Goal: Information Seeking & Learning: Learn about a topic

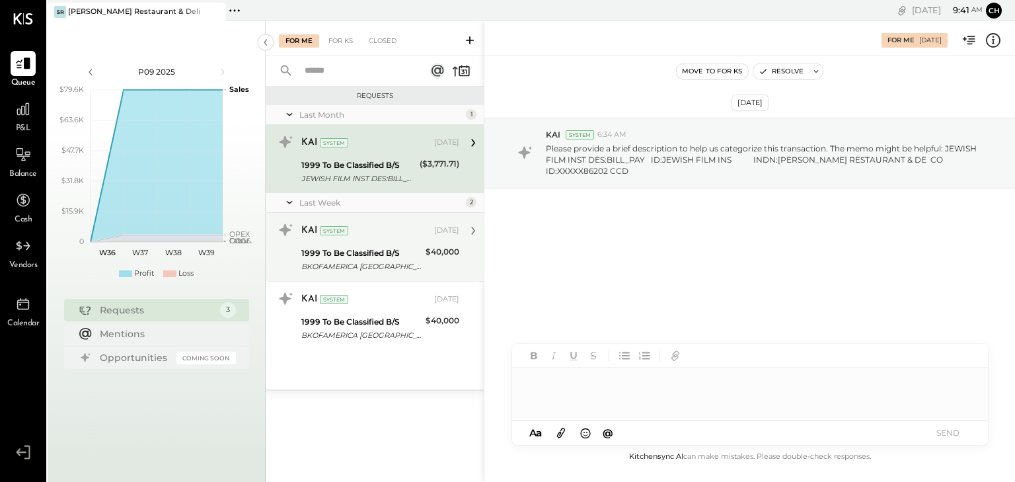
click at [453, 260] on div "$40,000" at bounding box center [442, 259] width 34 height 29
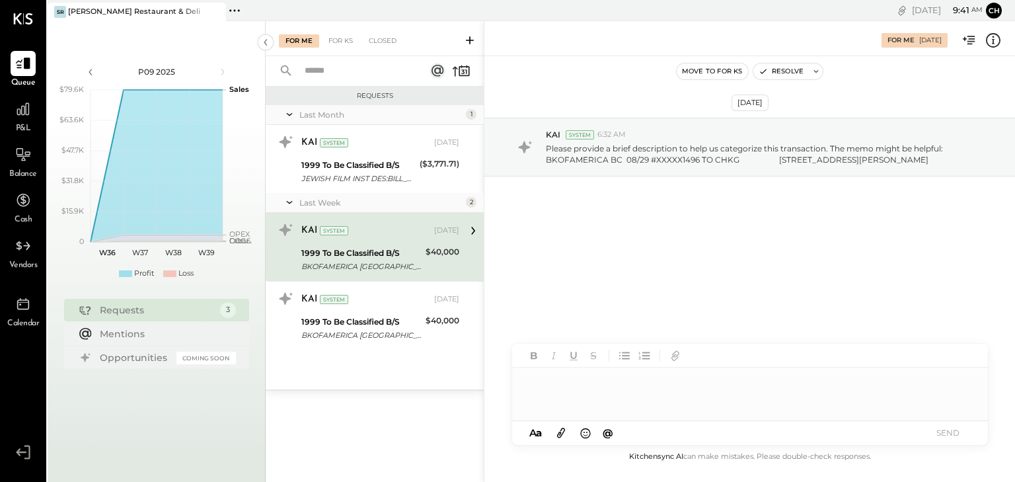
click at [568, 391] on div at bounding box center [750, 393] width 476 height 53
click at [946, 433] on button "SEND" at bounding box center [948, 432] width 53 height 18
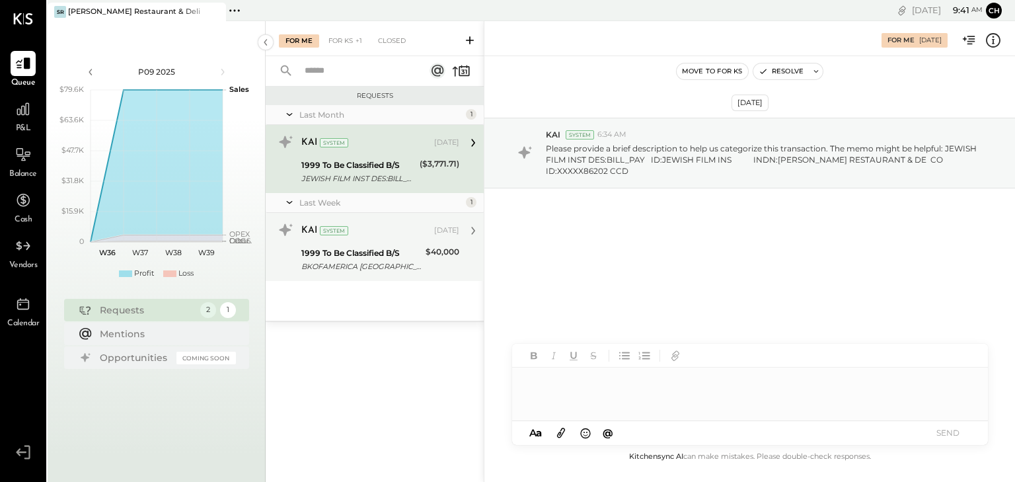
click at [383, 260] on div "BKOFAMERICA [GEOGRAPHIC_DATA] 08/29 #XXXXX1498 TO CHKG [STREET_ADDRESS][PERSON_…" at bounding box center [361, 266] width 120 height 13
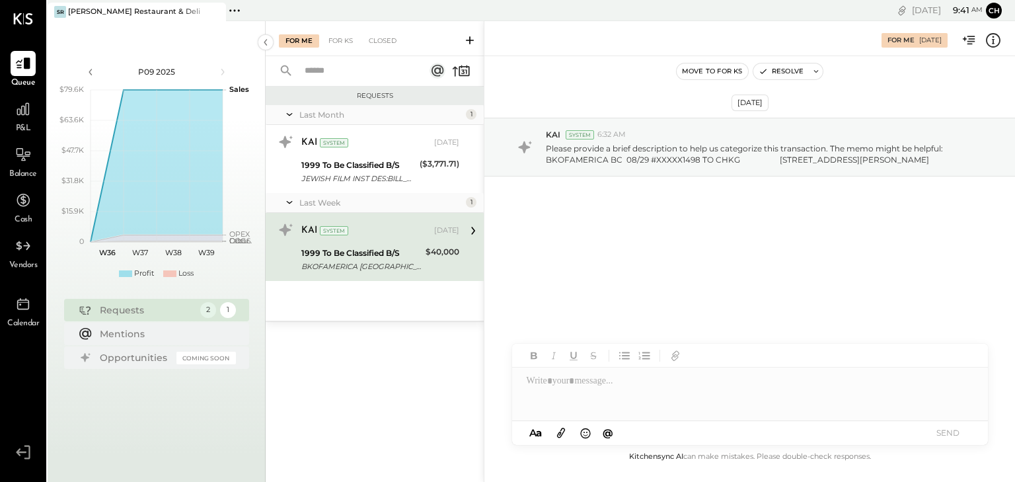
click at [654, 394] on div at bounding box center [750, 393] width 476 height 53
drag, startPoint x: 945, startPoint y: 433, endPoint x: 827, endPoint y: 418, distance: 119.1
click at [946, 432] on button "SEND" at bounding box center [948, 432] width 53 height 18
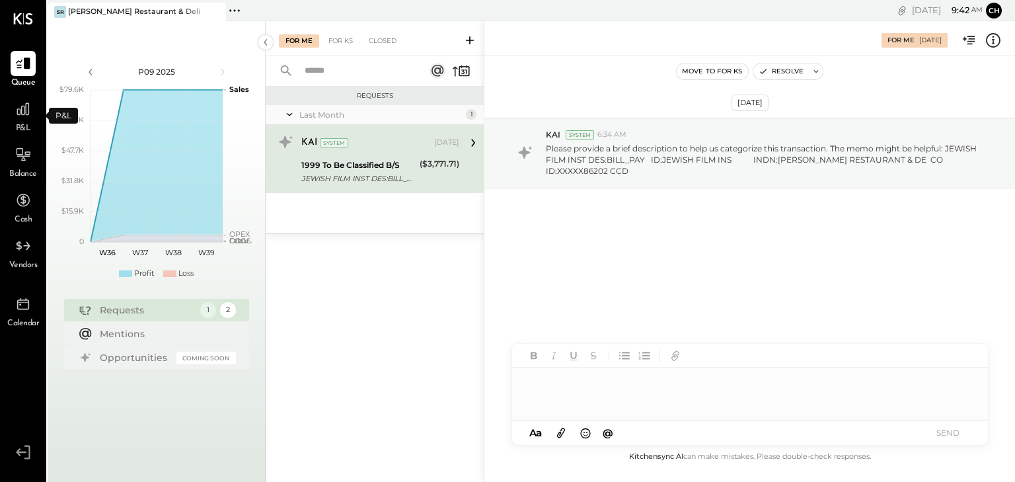
click at [26, 124] on span "P&L" at bounding box center [23, 129] width 15 height 12
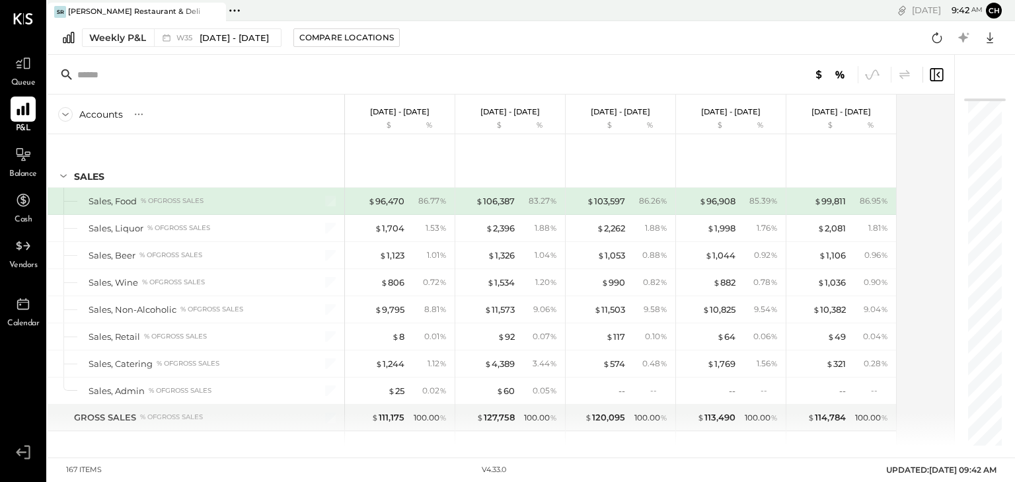
click at [24, 118] on div at bounding box center [23, 108] width 25 height 25
click at [23, 127] on span "P&L" at bounding box center [23, 129] width 15 height 12
click at [229, 37] on span "Aug 25 - 31, 2025" at bounding box center [234, 38] width 69 height 13
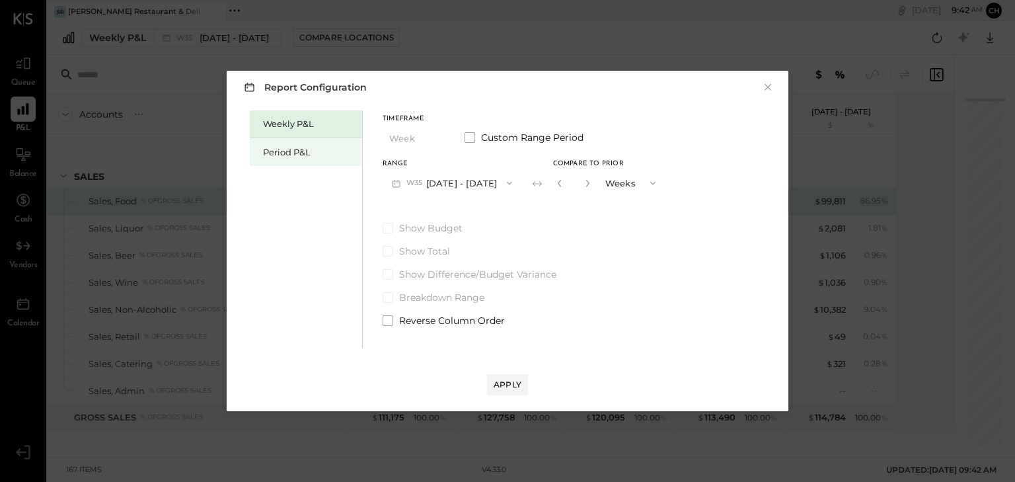
click at [312, 152] on div "Period P&L" at bounding box center [309, 152] width 92 height 13
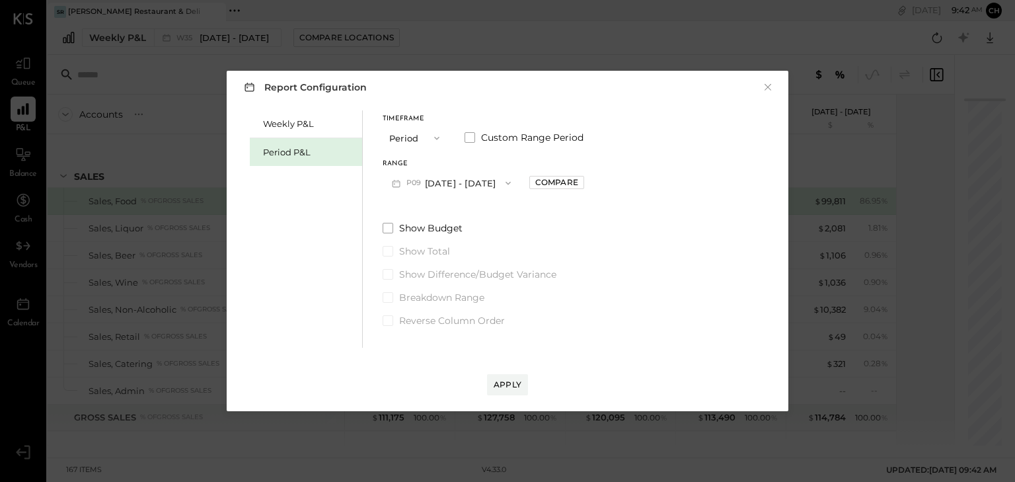
click at [448, 182] on button "P09 Sep 1 - 28, 2025" at bounding box center [451, 182] width 137 height 24
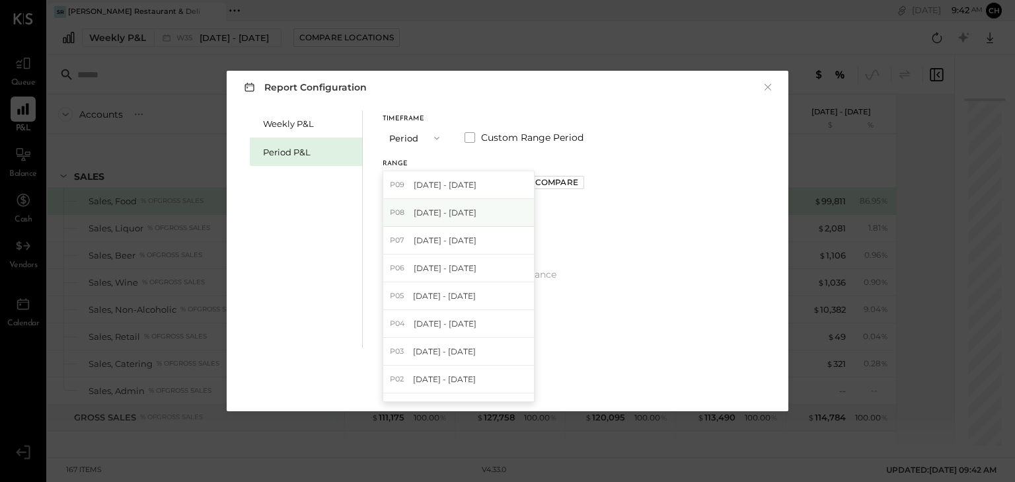
click at [429, 209] on span "[DATE] - [DATE]" at bounding box center [445, 212] width 63 height 11
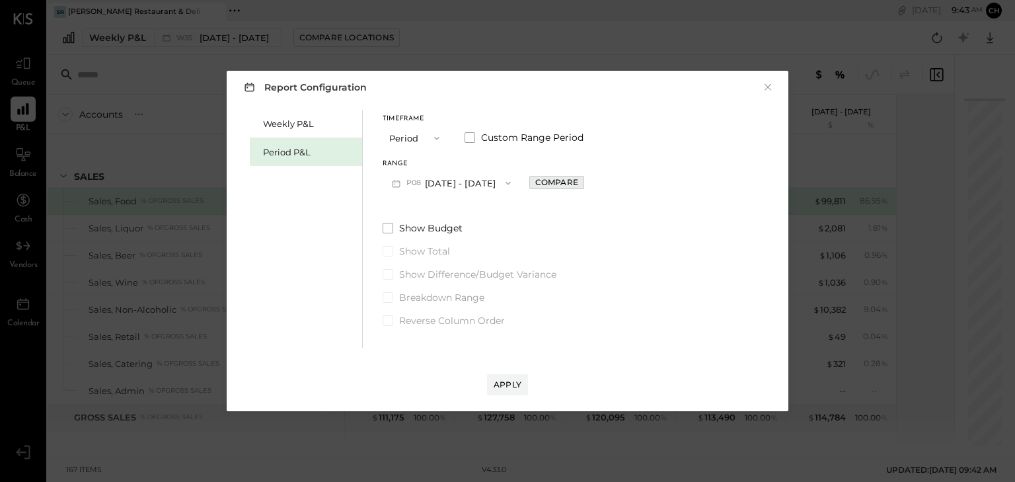
click at [560, 188] on div "Compare" at bounding box center [556, 181] width 43 height 11
click at [503, 386] on div "Apply" at bounding box center [508, 384] width 28 height 11
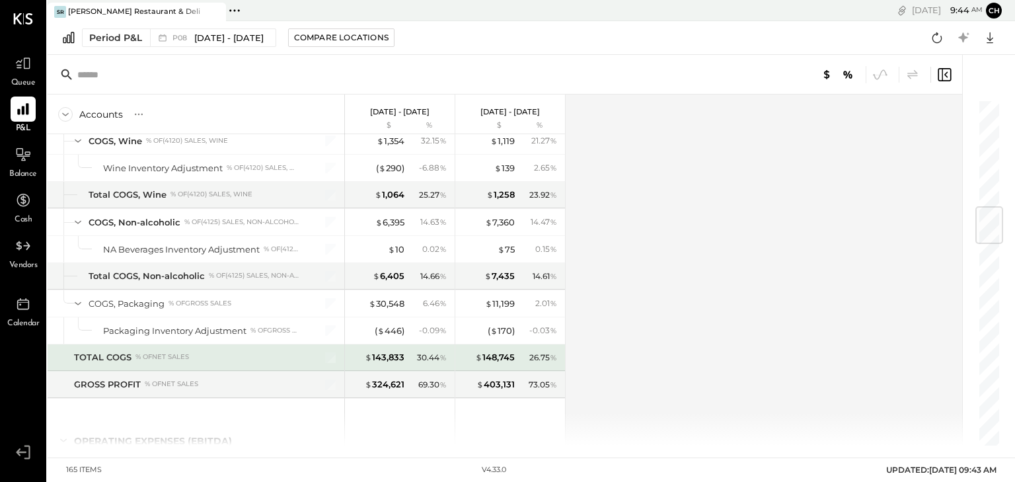
scroll to position [1004, 0]
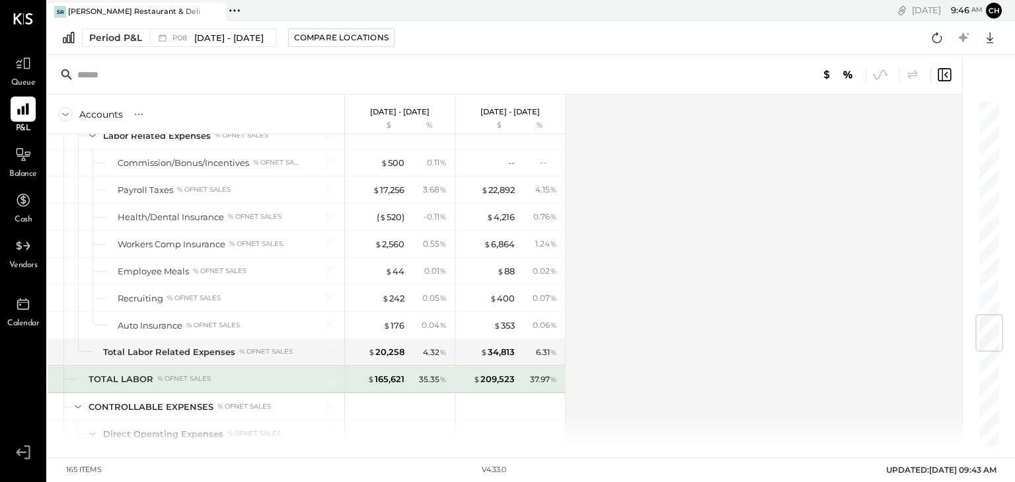
scroll to position [1903, 0]
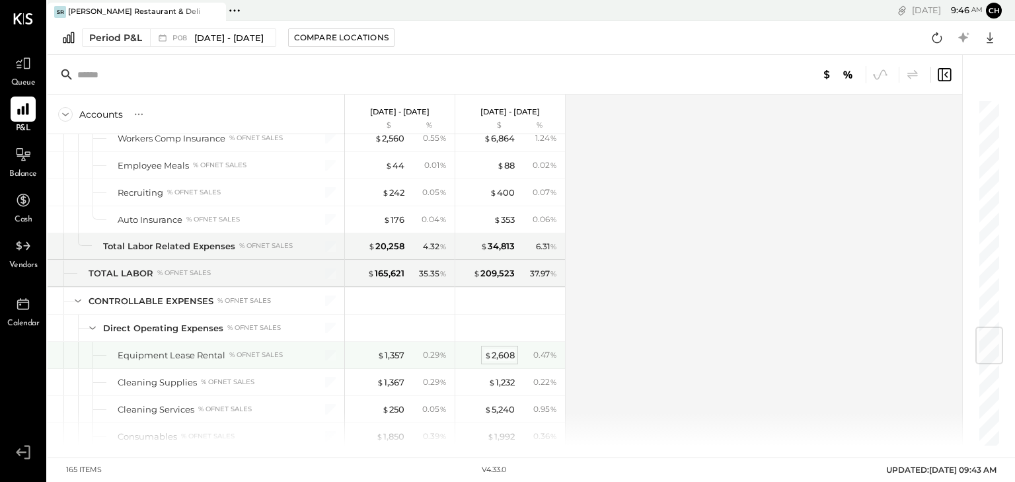
click at [507, 349] on div "$ 2,608" at bounding box center [499, 355] width 30 height 13
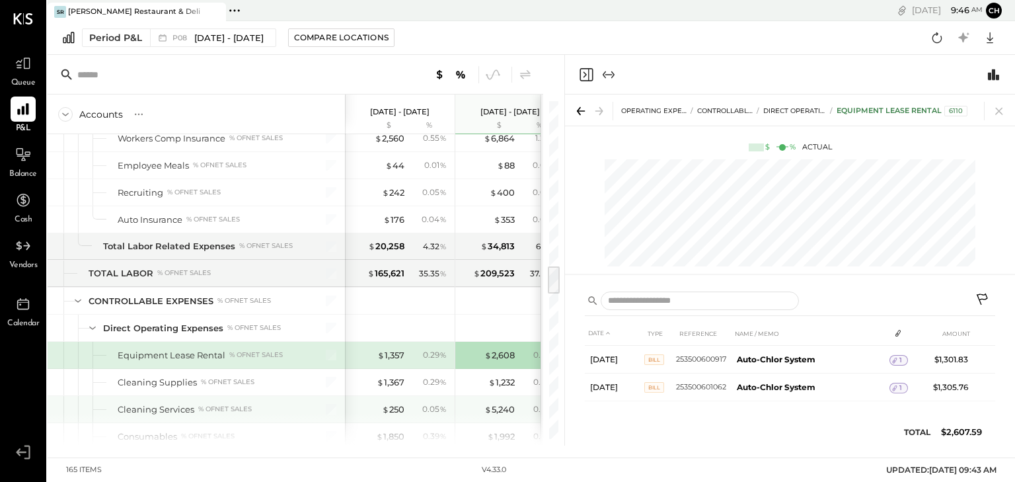
scroll to position [2008, 0]
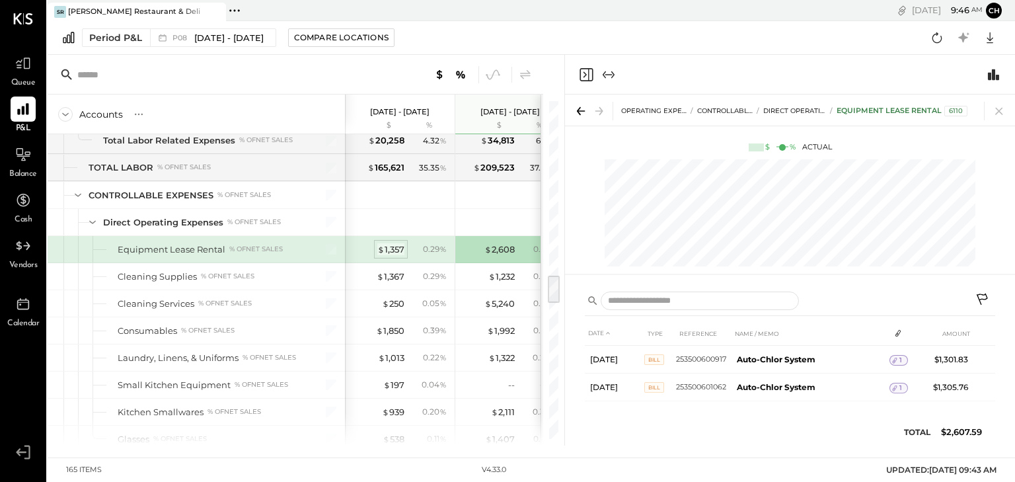
click at [395, 243] on div "$ 1,357" at bounding box center [390, 249] width 27 height 13
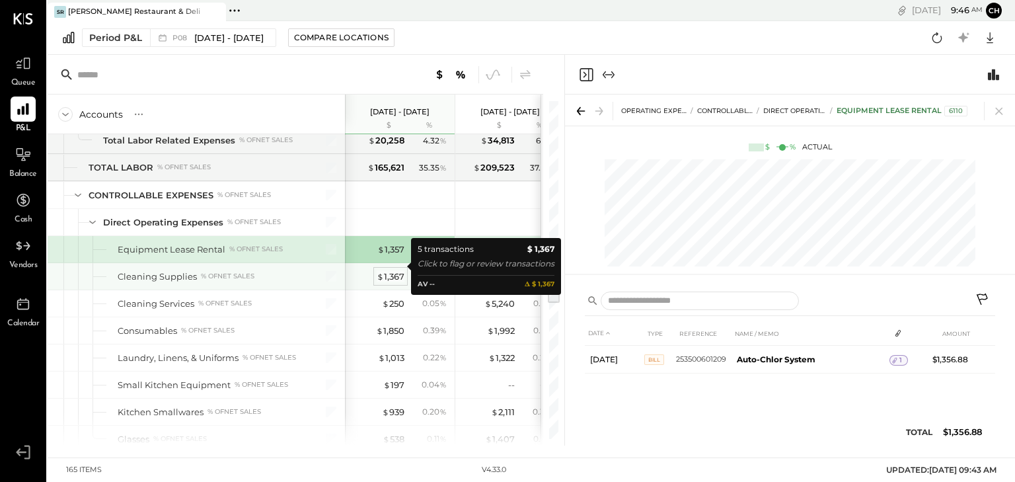
click at [392, 270] on div "$ 1,367" at bounding box center [391, 276] width 28 height 13
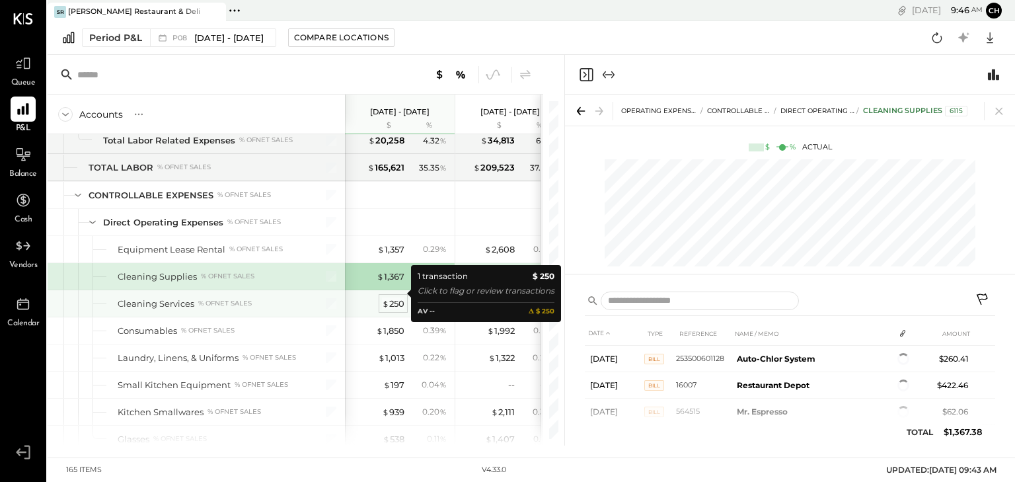
click at [391, 297] on div "$ 250" at bounding box center [393, 303] width 22 height 13
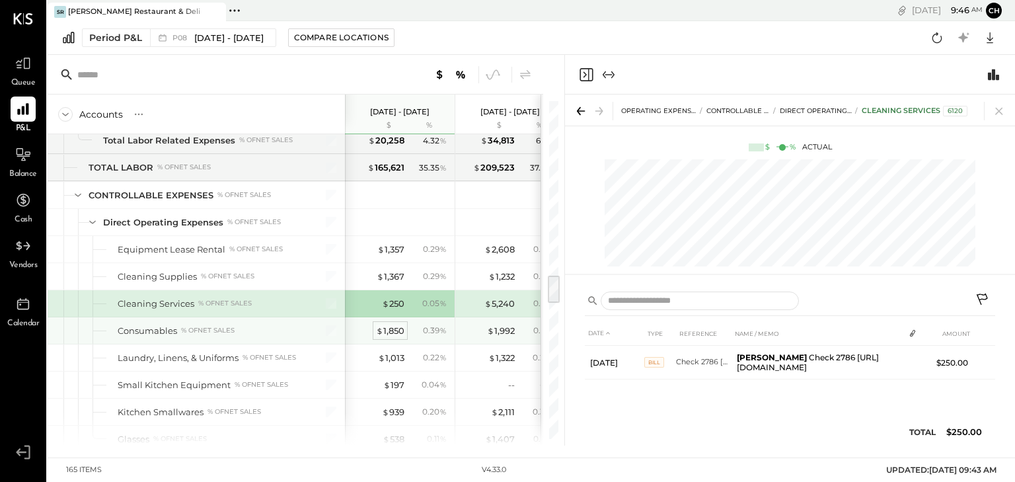
click at [394, 324] on div "$ 1,850" at bounding box center [390, 330] width 28 height 13
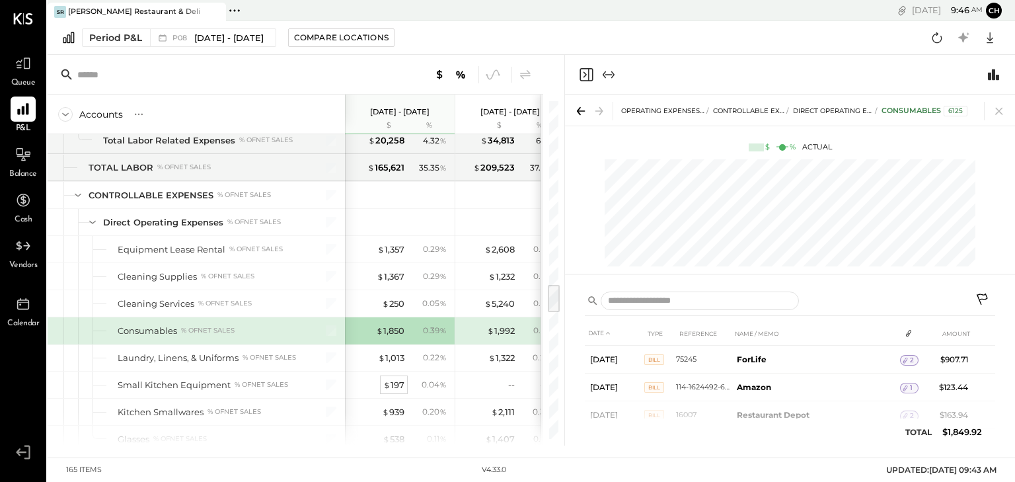
scroll to position [2114, 0]
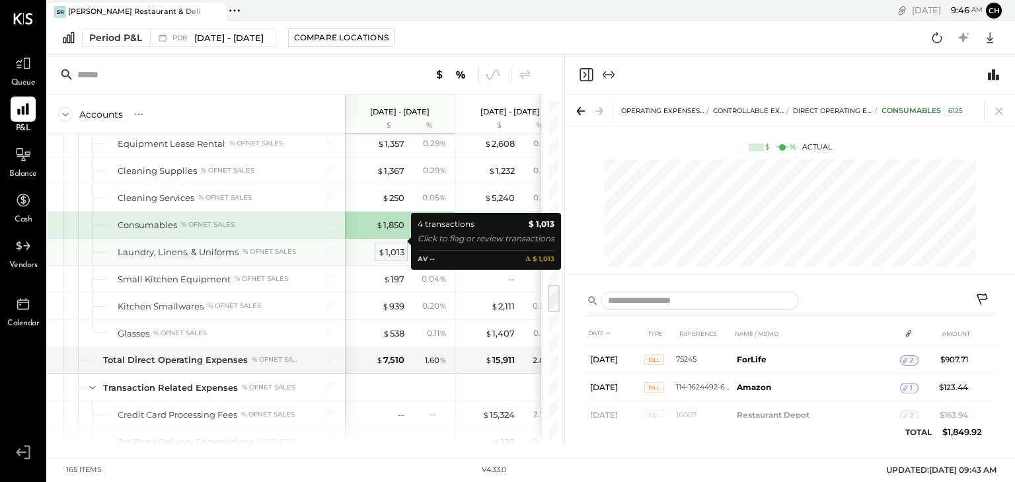
click at [392, 246] on div "$ 1,013" at bounding box center [391, 252] width 26 height 13
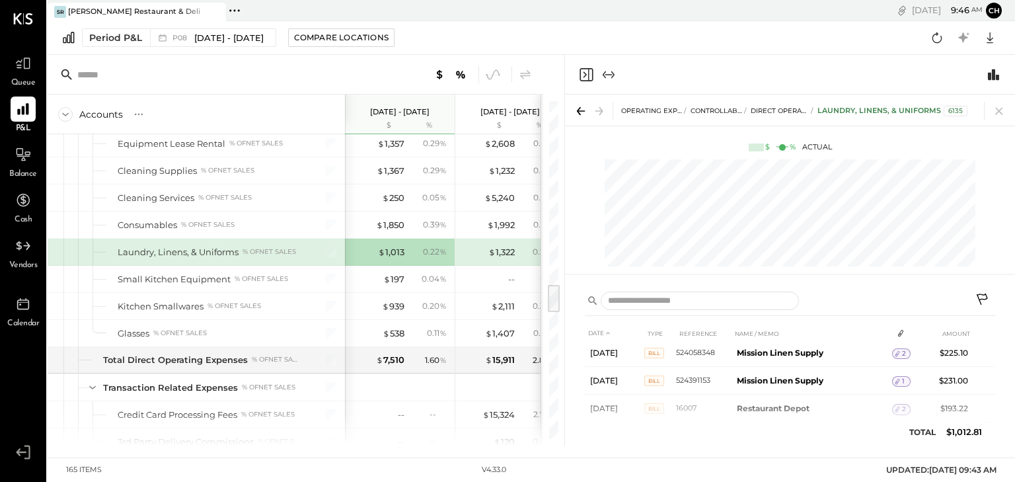
scroll to position [4, 0]
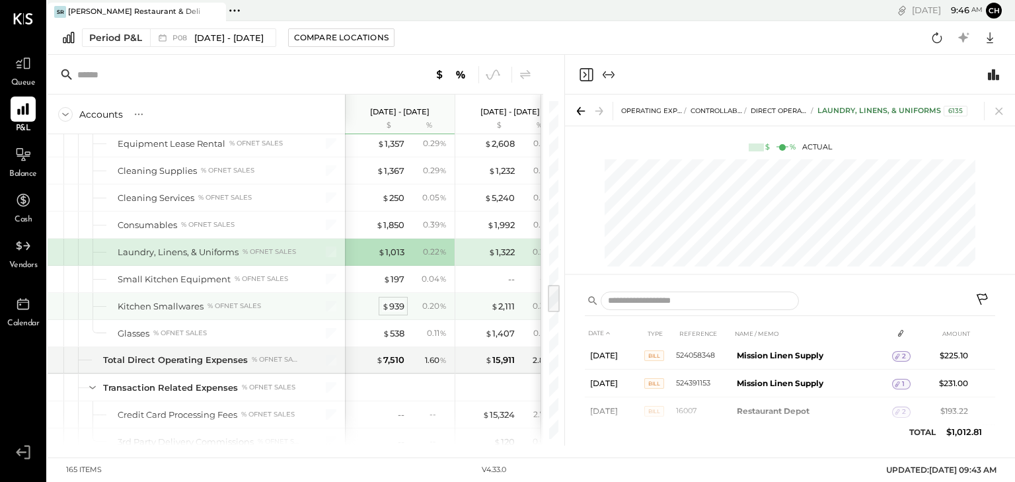
click at [391, 300] on div "$ 939" at bounding box center [393, 306] width 22 height 13
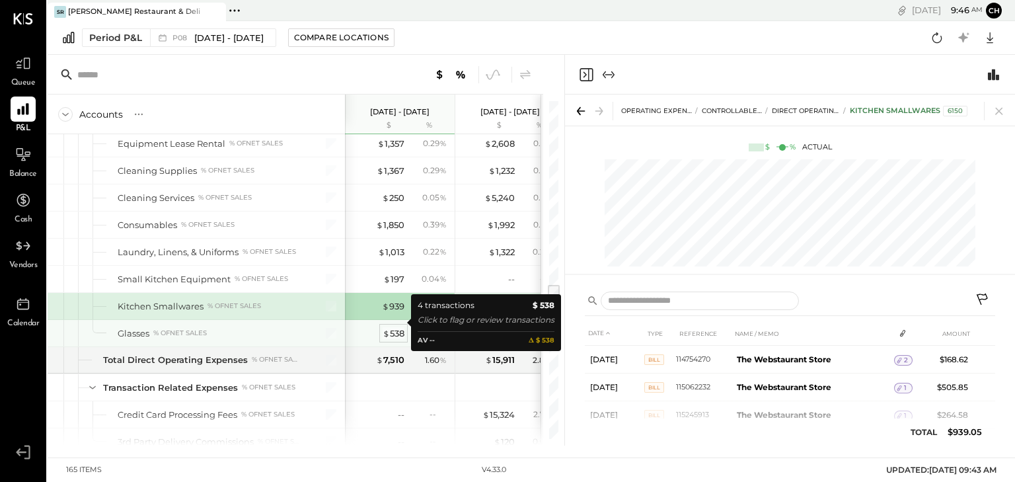
click at [390, 327] on div "$ 538" at bounding box center [394, 333] width 22 height 13
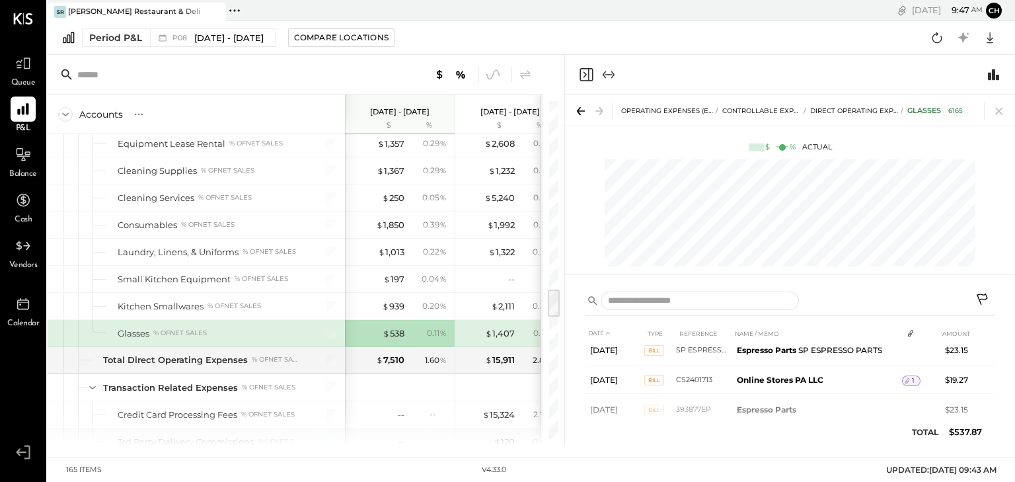
scroll to position [2273, 0]
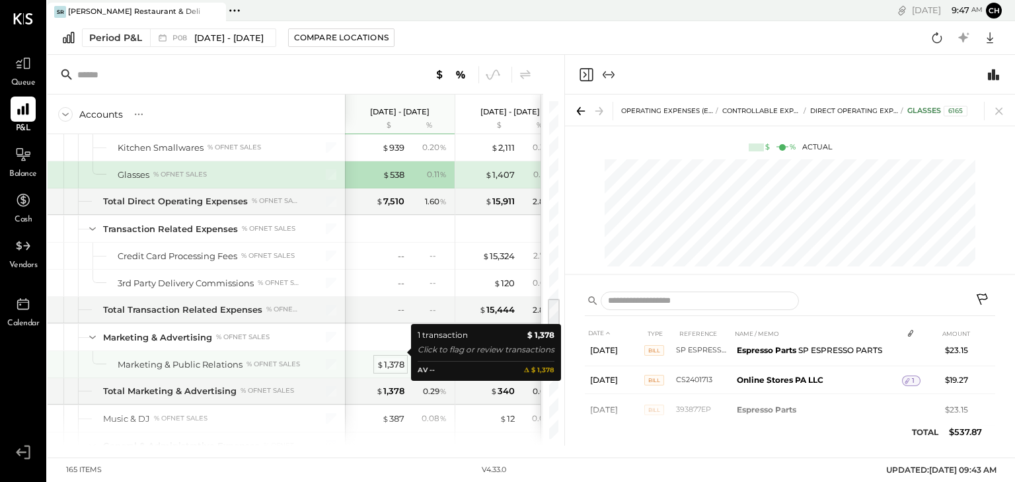
click at [384, 358] on div "$ 1,378" at bounding box center [391, 364] width 28 height 13
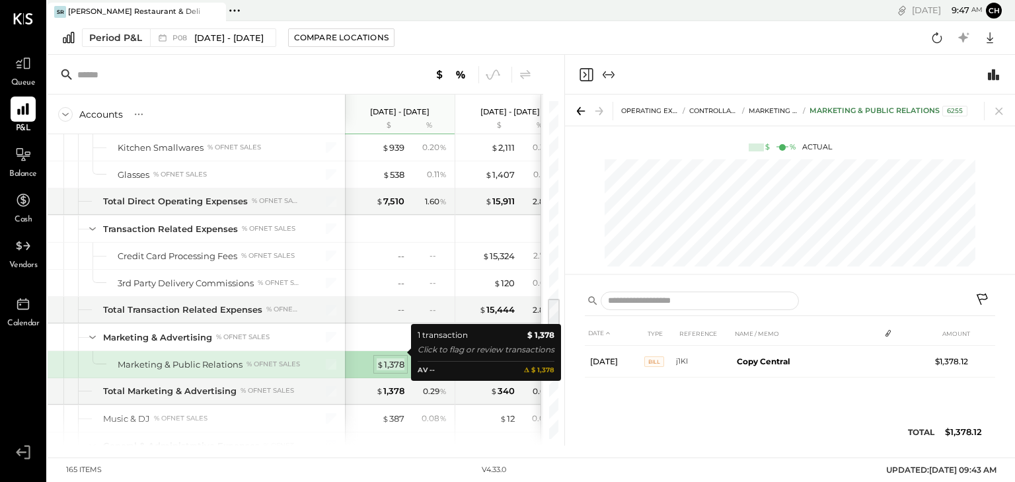
scroll to position [0, 0]
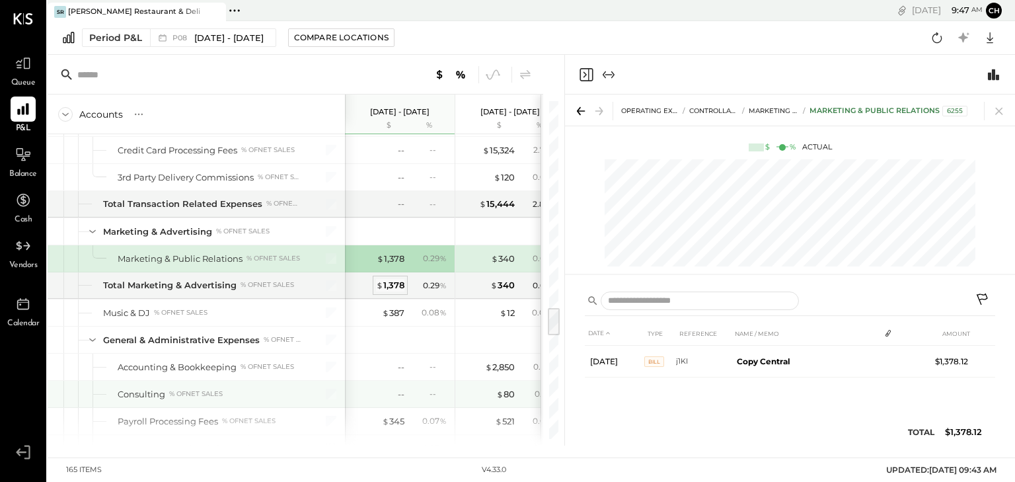
scroll to position [2431, 0]
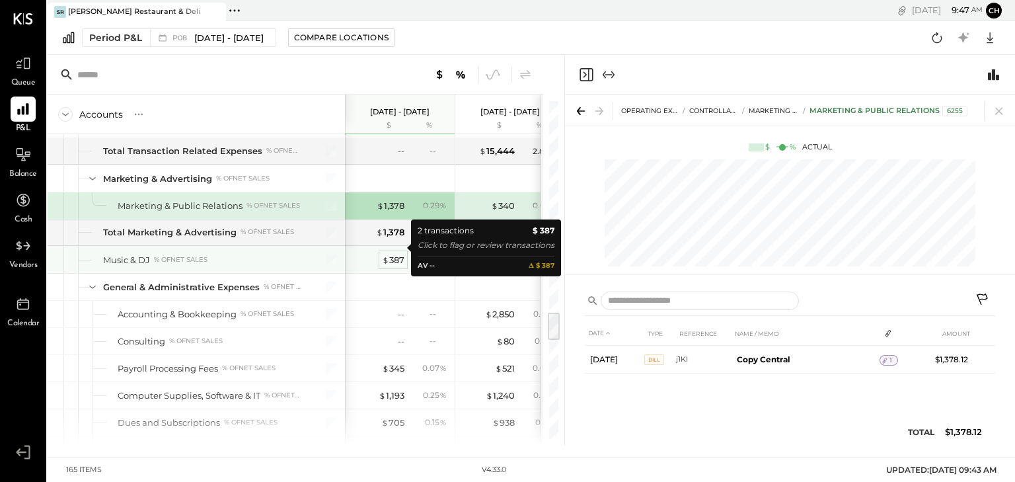
click at [392, 254] on div "$ 387" at bounding box center [393, 260] width 22 height 13
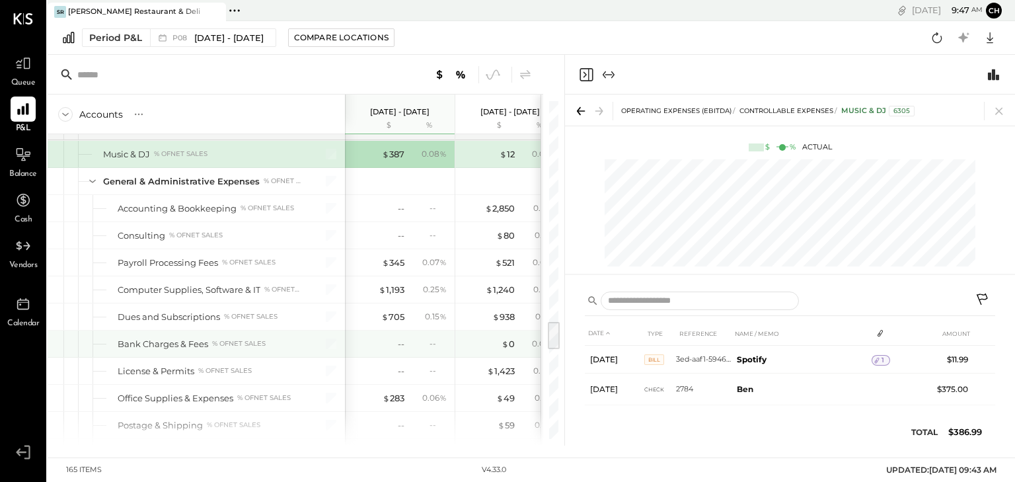
scroll to position [2590, 0]
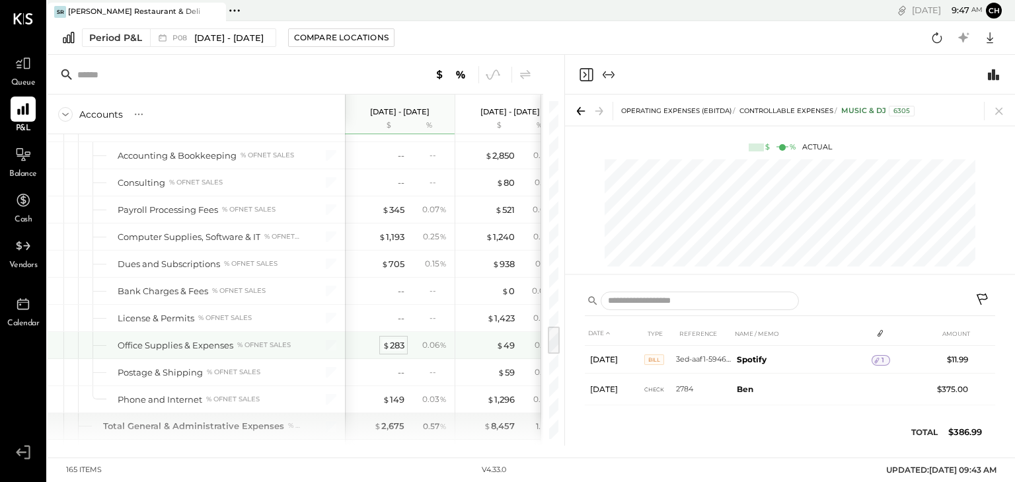
click at [393, 339] on div "$ 283" at bounding box center [394, 345] width 22 height 13
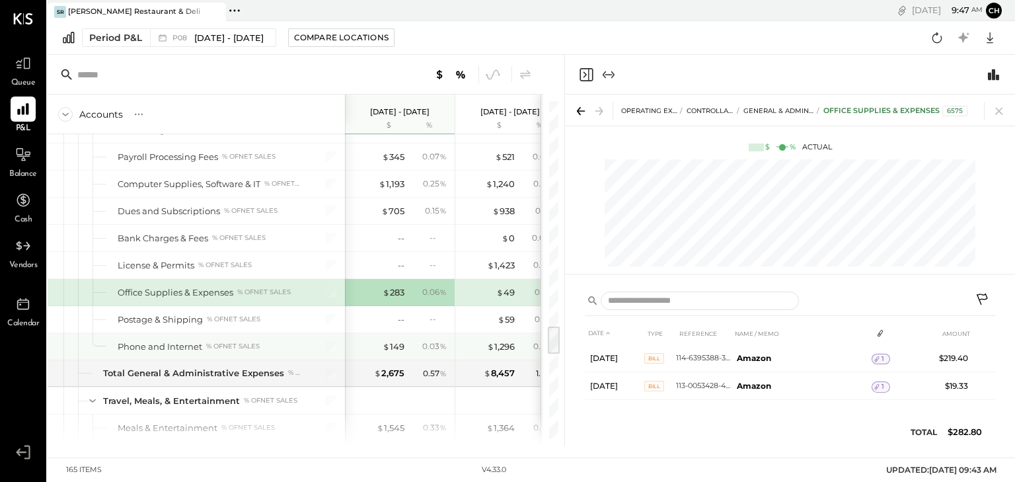
scroll to position [2695, 0]
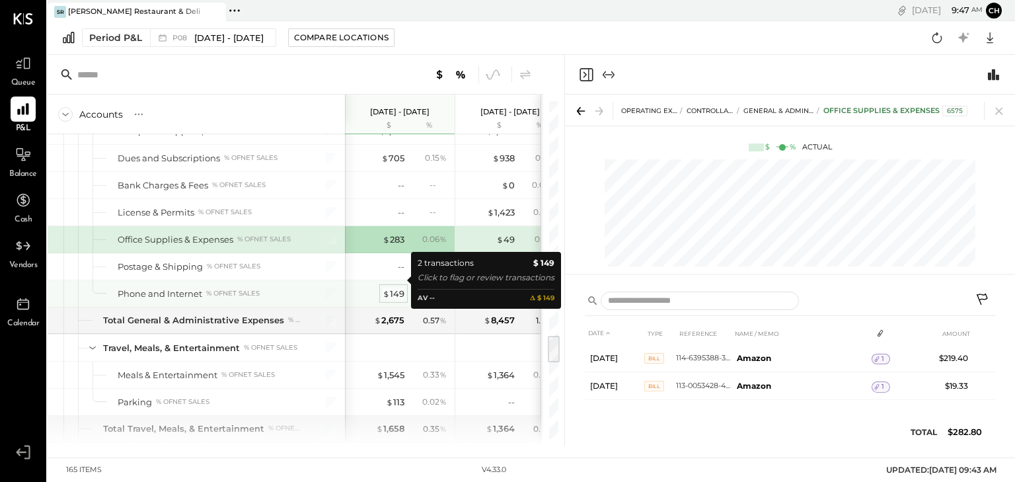
click at [394, 287] on div "$ 149" at bounding box center [394, 293] width 22 height 13
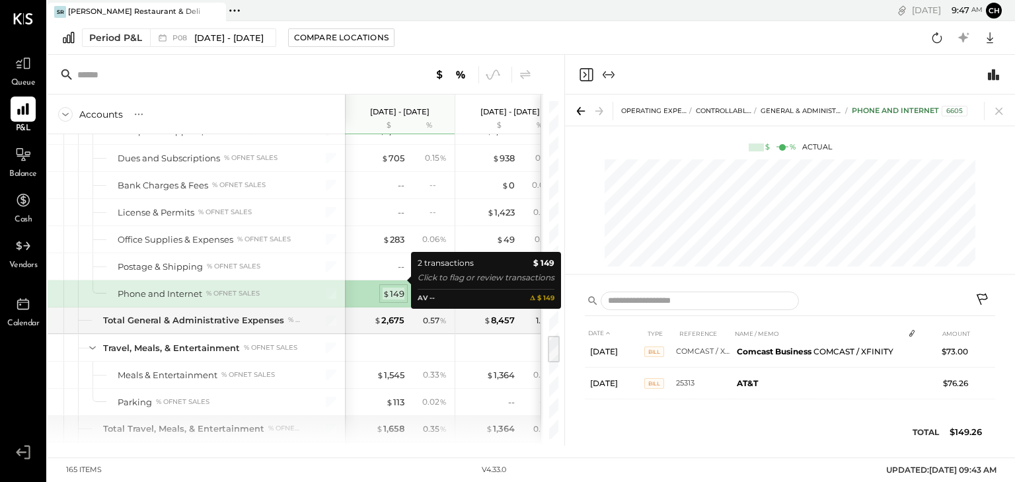
scroll to position [9, 0]
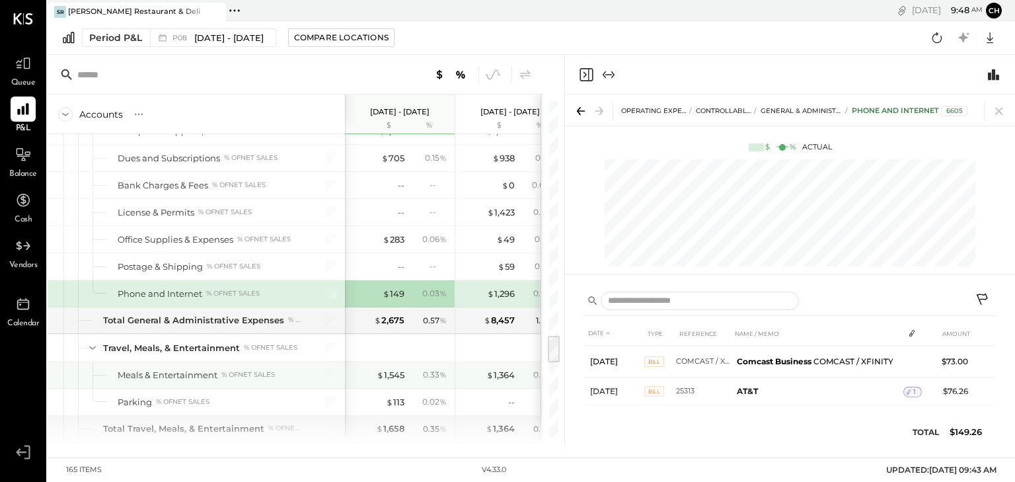
scroll to position [2748, 0]
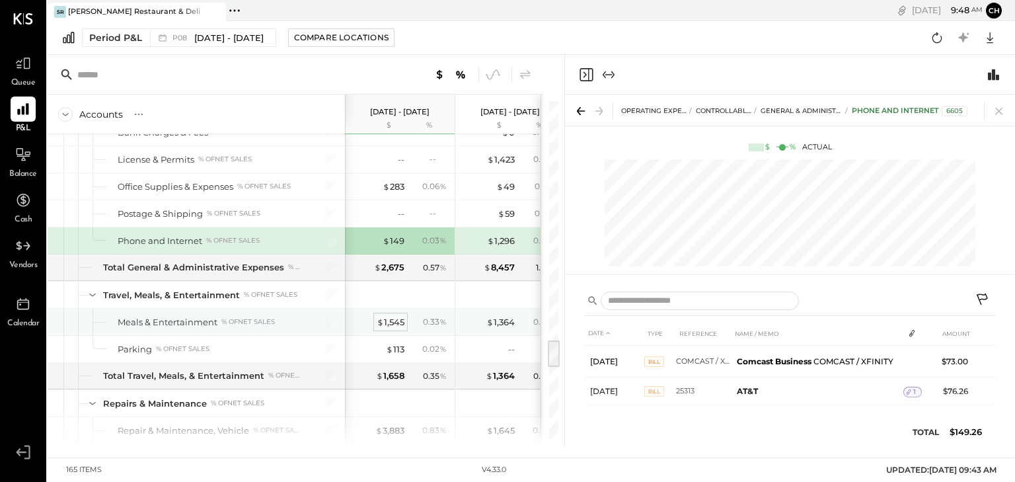
click at [392, 316] on div "$ 1,545" at bounding box center [391, 322] width 28 height 13
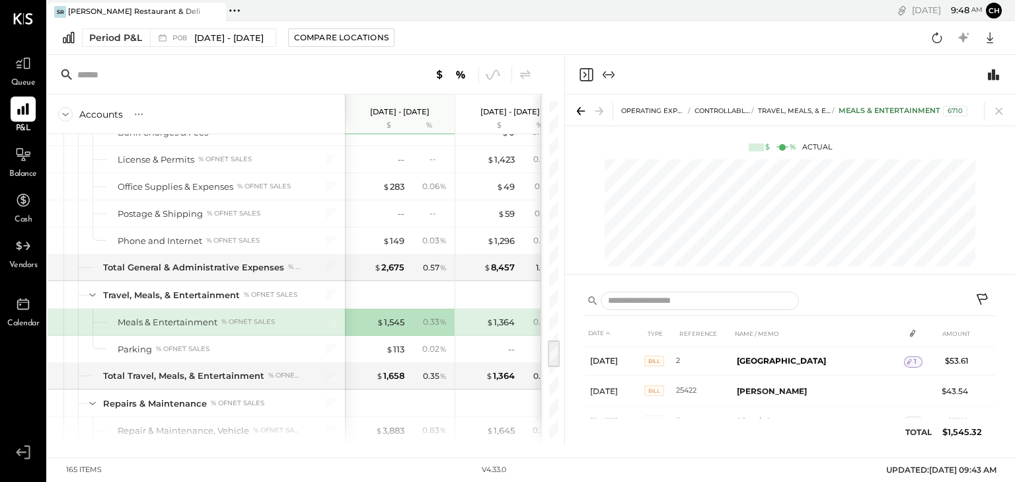
scroll to position [407, 0]
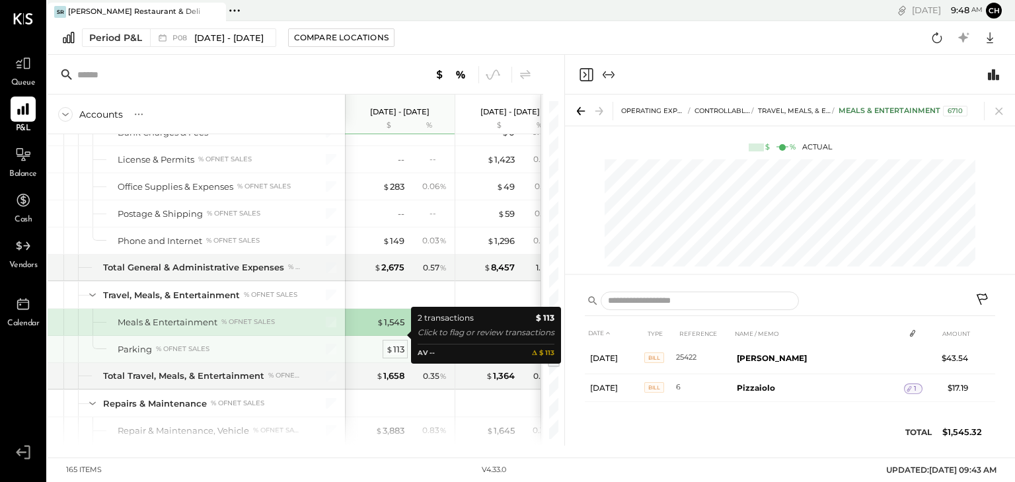
click at [396, 343] on div "$ 113" at bounding box center [395, 349] width 18 height 13
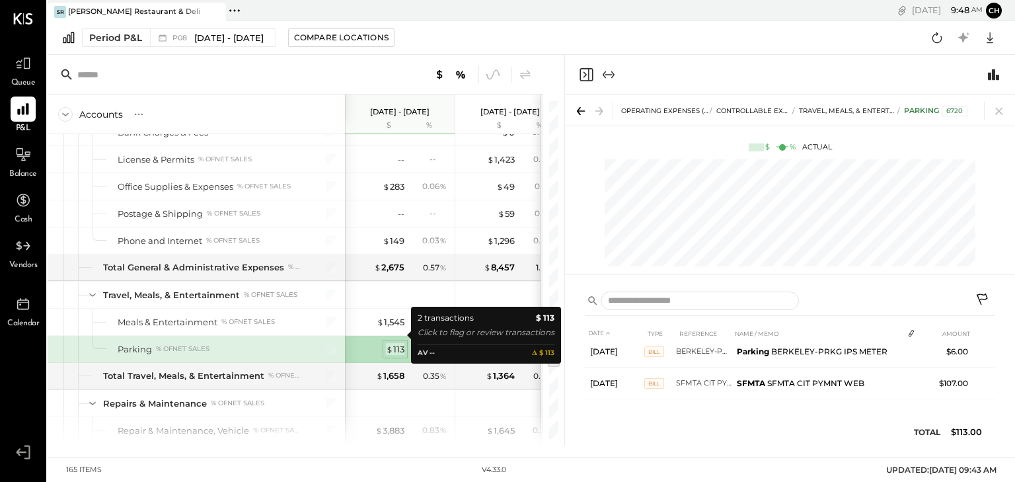
scroll to position [9, 0]
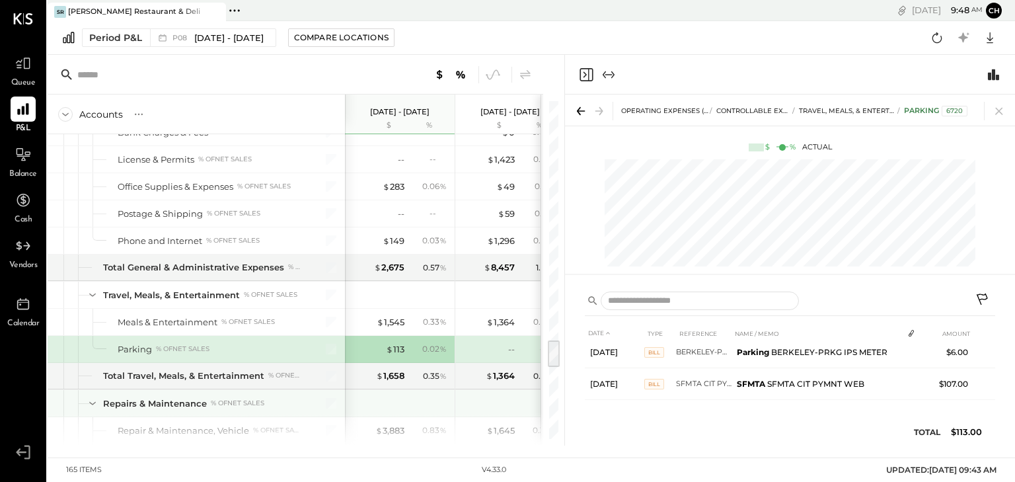
scroll to position [2801, 0]
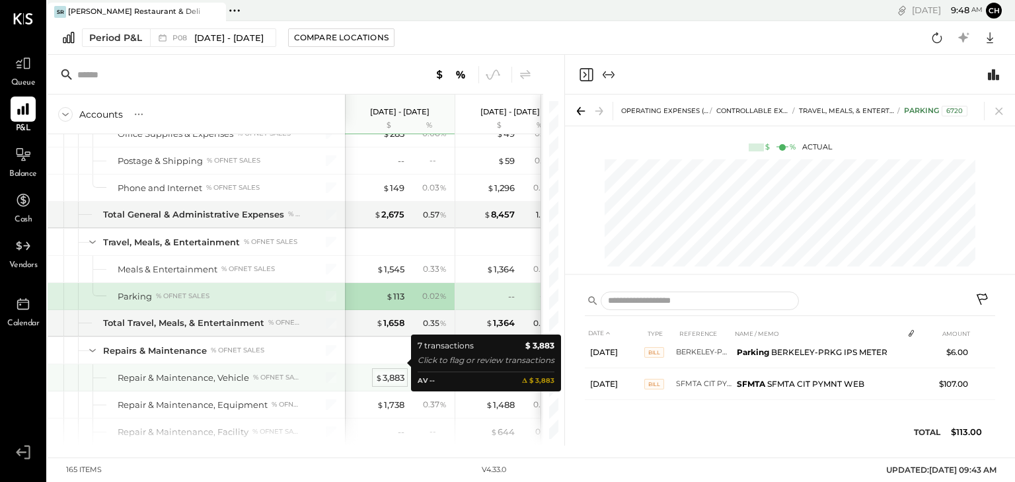
click at [384, 371] on div "$ 3,883" at bounding box center [389, 377] width 29 height 13
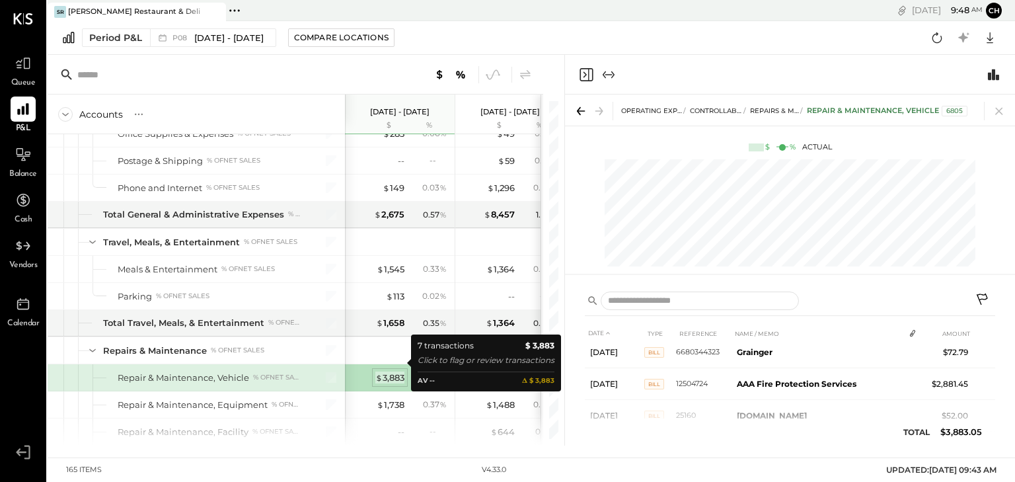
scroll to position [14, 0]
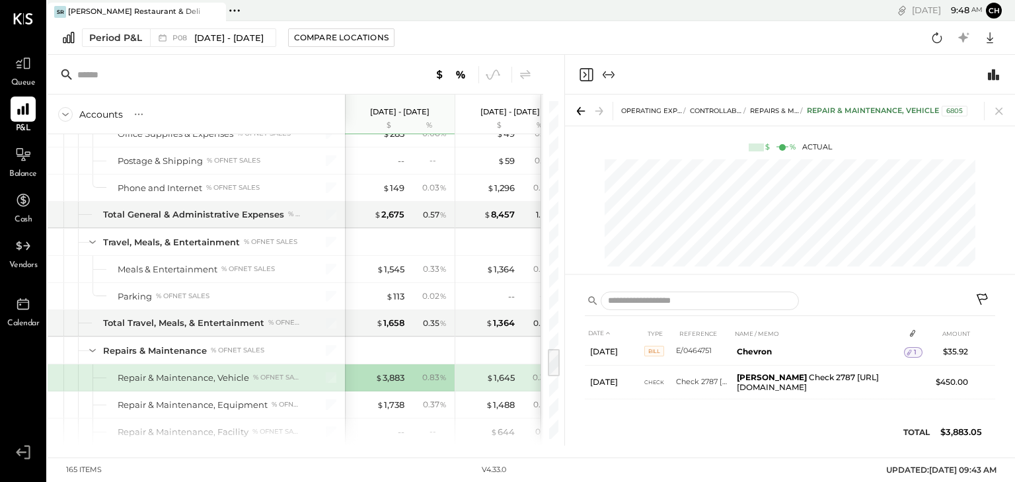
scroll to position [2854, 0]
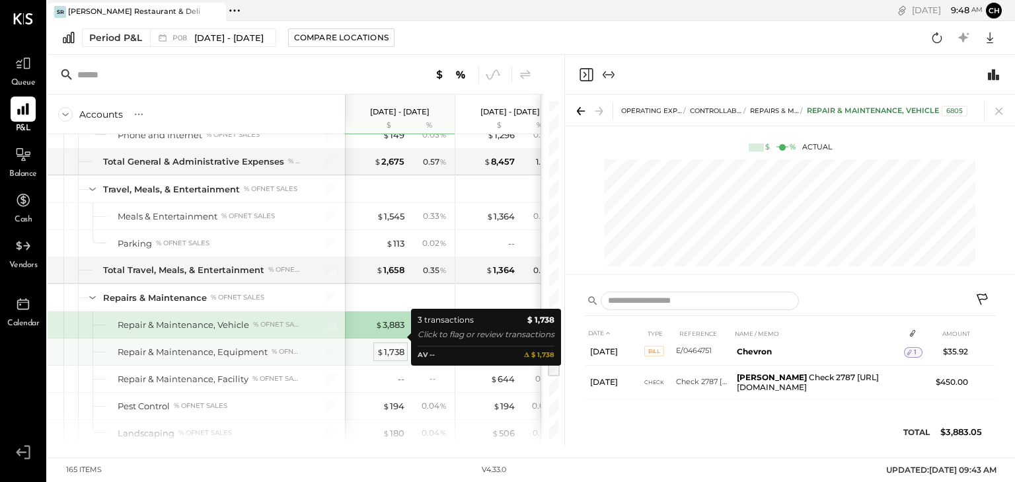
click at [391, 346] on div "$ 1,738" at bounding box center [391, 352] width 28 height 13
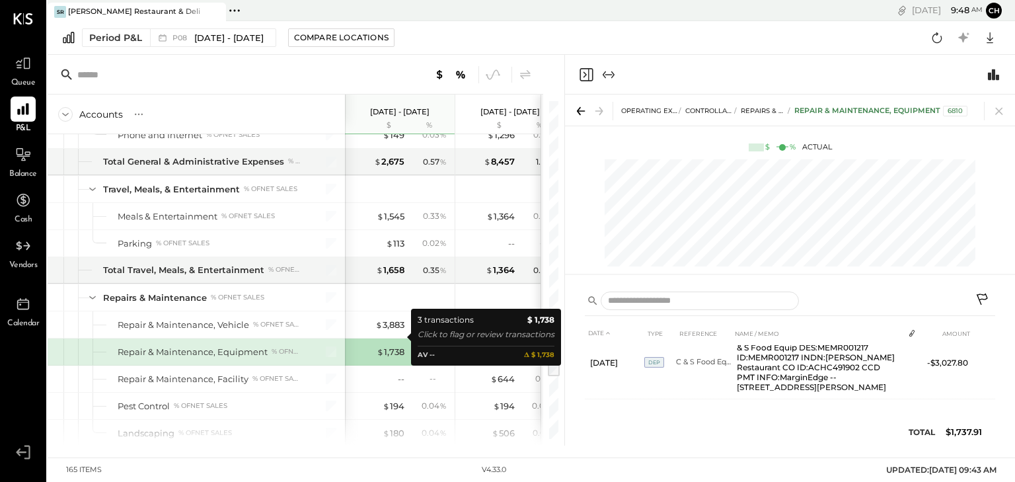
scroll to position [106, 0]
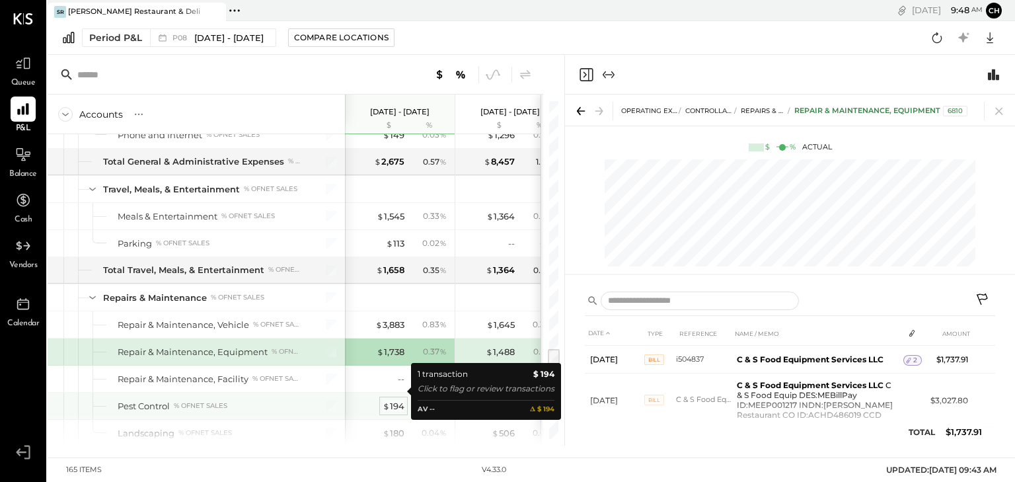
click at [397, 400] on div "$ 194" at bounding box center [394, 406] width 22 height 13
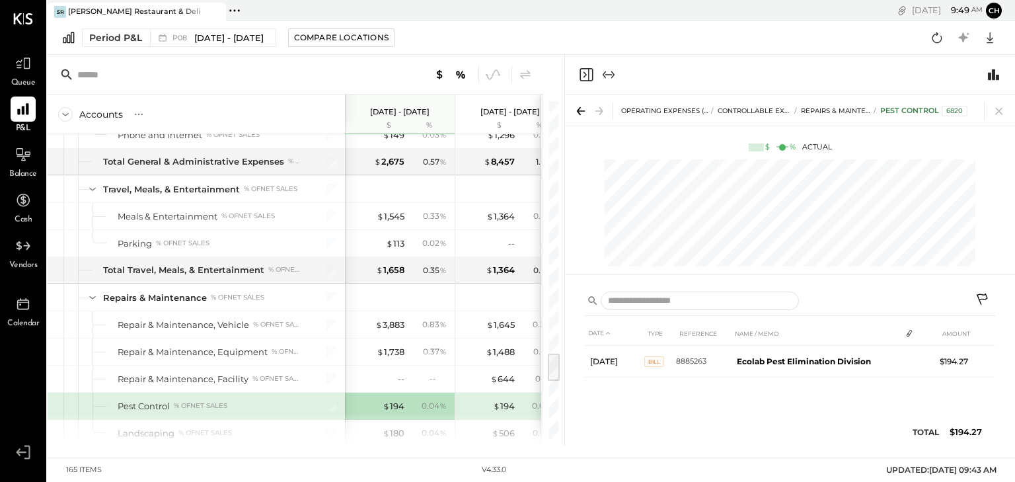
scroll to position [2960, 0]
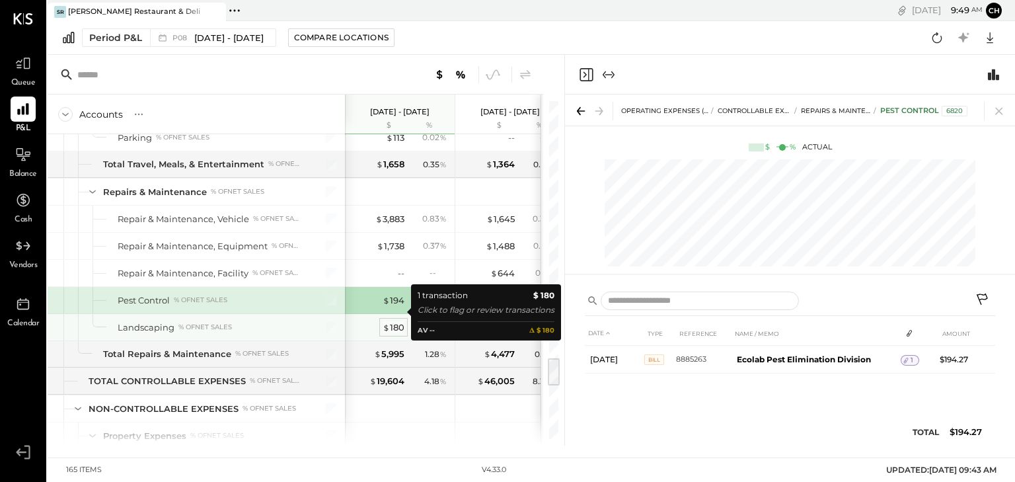
click at [392, 321] on div "$ 180" at bounding box center [394, 327] width 22 height 13
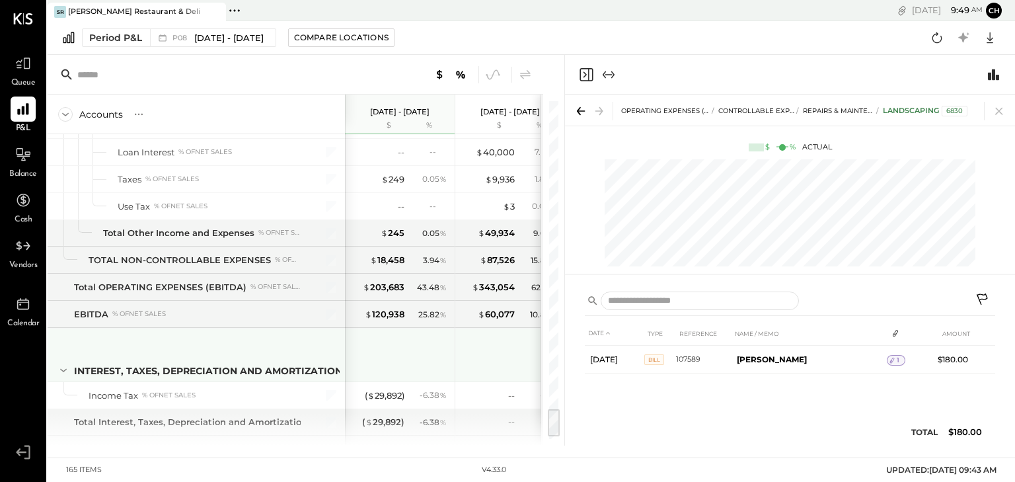
scroll to position [3573, 0]
